Goal: Find specific page/section: Find specific page/section

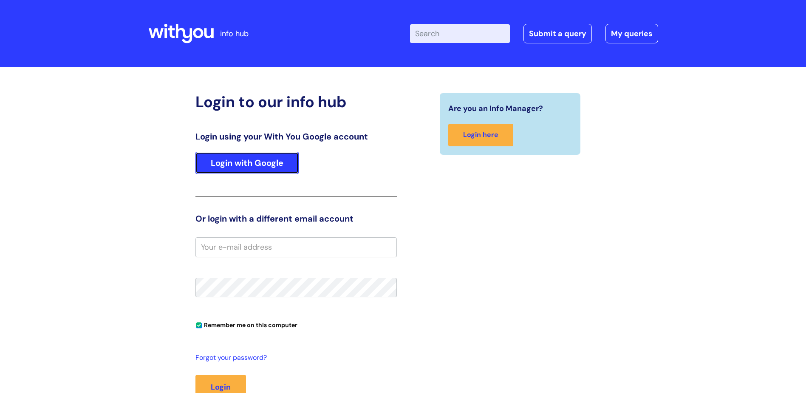
click at [221, 158] on link "Login with Google" at bounding box center [247, 163] width 103 height 22
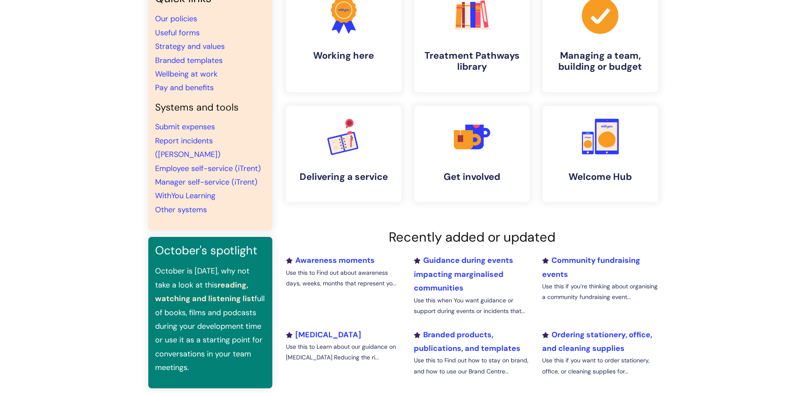
scroll to position [85, 0]
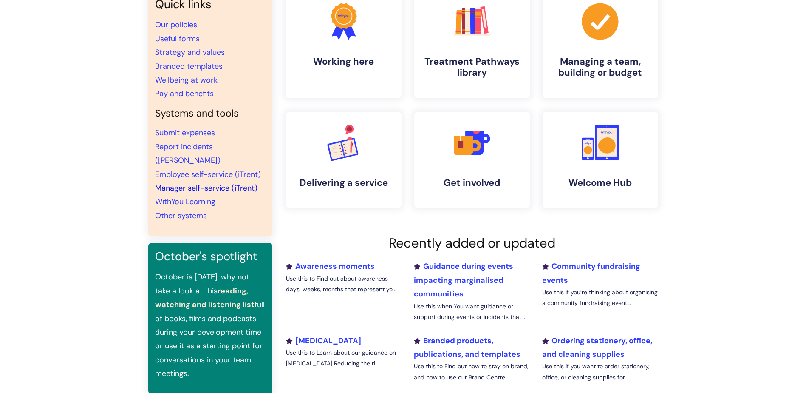
click at [213, 183] on link "Manager self-service (iTrent)" at bounding box center [206, 188] width 102 height 10
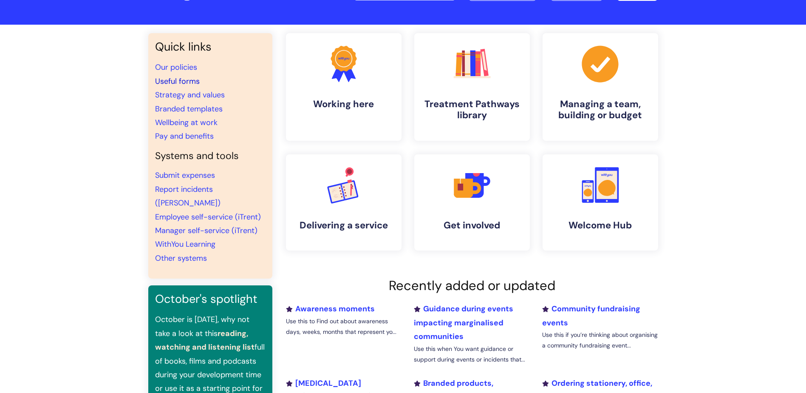
click at [181, 81] on link "Useful forms" at bounding box center [177, 81] width 45 height 10
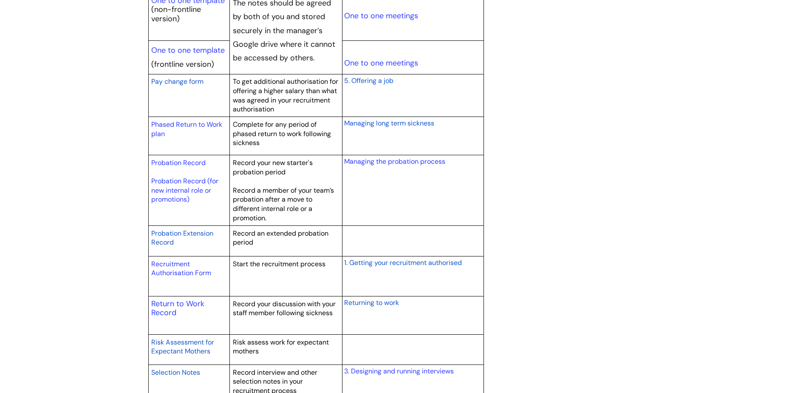
scroll to position [1105, 0]
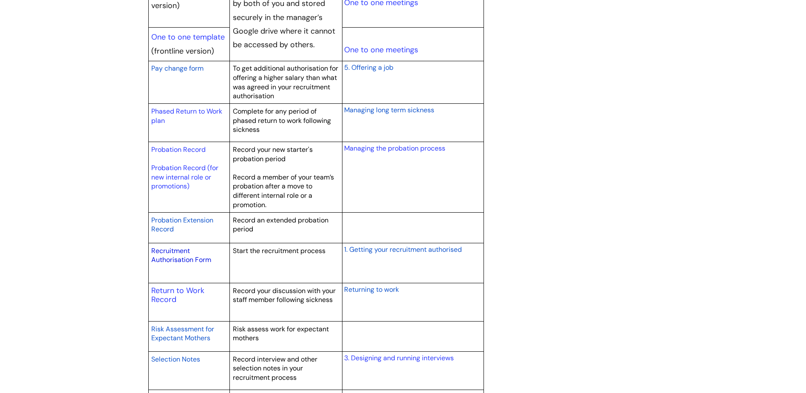
click at [171, 260] on link "Recruitment Authorisation Form" at bounding box center [181, 255] width 60 height 18
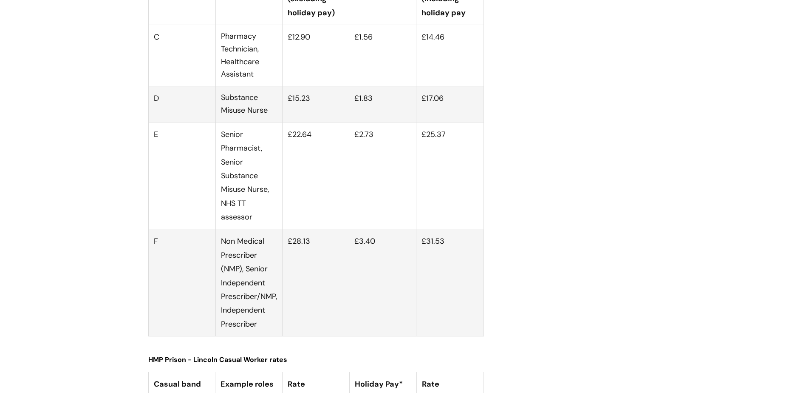
scroll to position [2856, 0]
